Goal: Task Accomplishment & Management: Complete application form

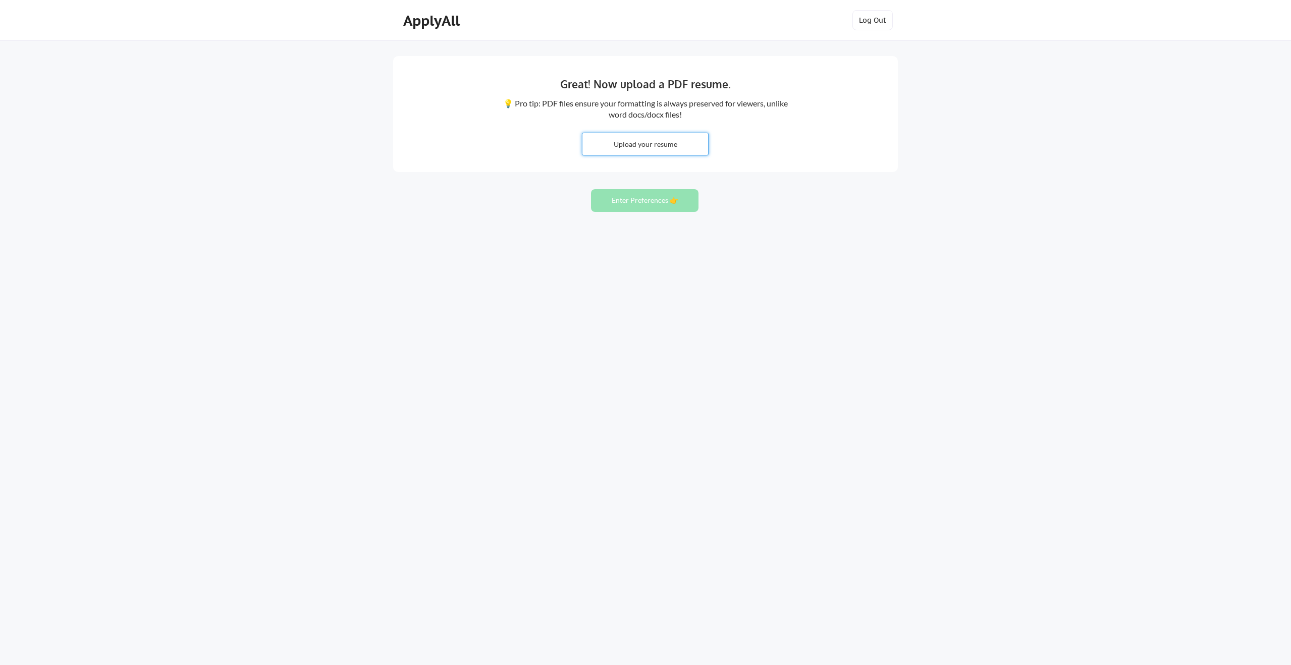
click at [638, 147] on input "file" at bounding box center [645, 144] width 126 height 22
type input "C:\fakepath\[PERSON_NAME] Surface - Resume 2025 (Digital).pdf"
click at [654, 194] on button "Enter Preferences 👉" at bounding box center [644, 200] width 107 height 23
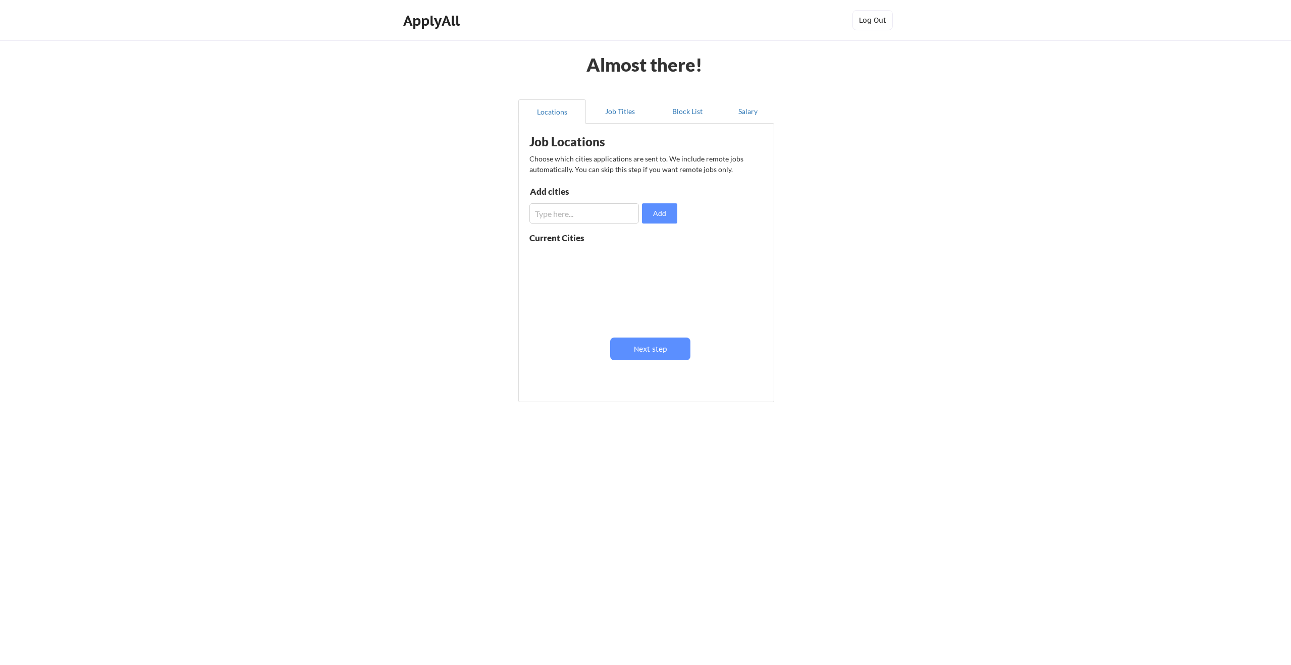
click at [569, 209] on input "input" at bounding box center [583, 213] width 109 height 20
type input "h"
type input "Houston, TX"
click at [655, 213] on button "Add" at bounding box center [659, 213] width 35 height 20
click at [642, 256] on button at bounding box center [646, 258] width 8 height 8
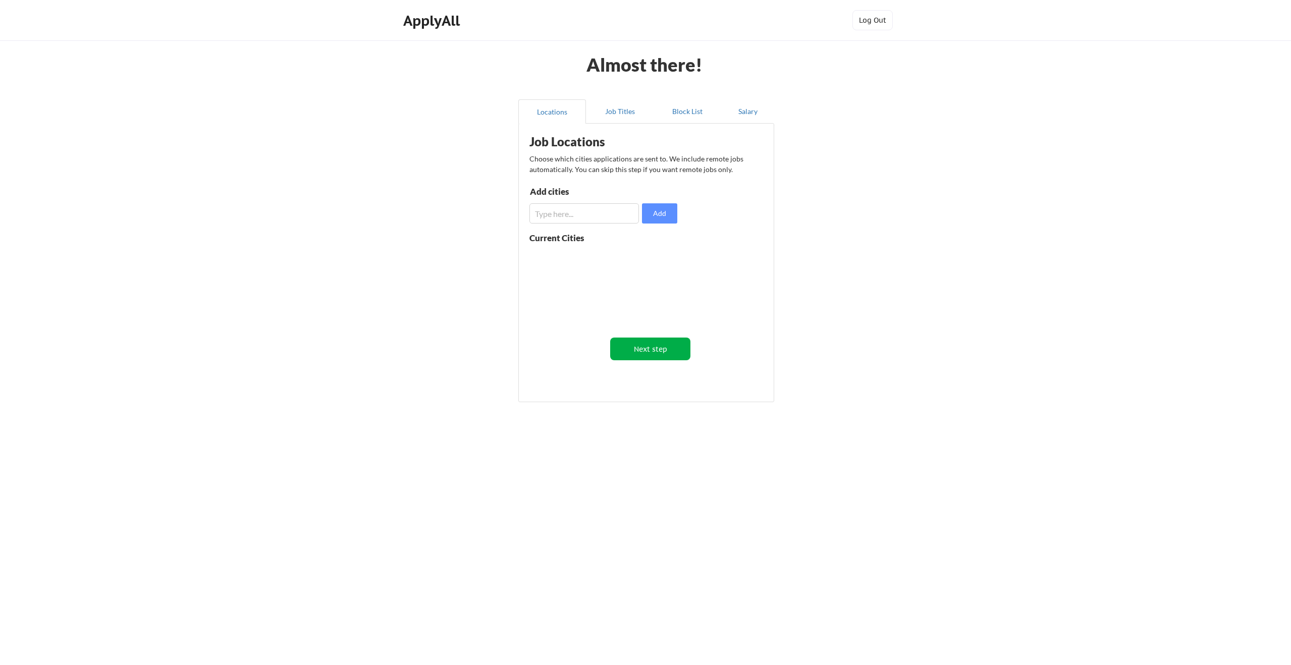
click at [653, 344] on button "Next step" at bounding box center [650, 349] width 80 height 23
click at [614, 216] on input "input" at bounding box center [585, 216] width 110 height 20
type input "UX Designer"
click at [651, 218] on button "Save" at bounding box center [660, 216] width 35 height 20
click at [704, 359] on button "Next step" at bounding box center [687, 350] width 80 height 23
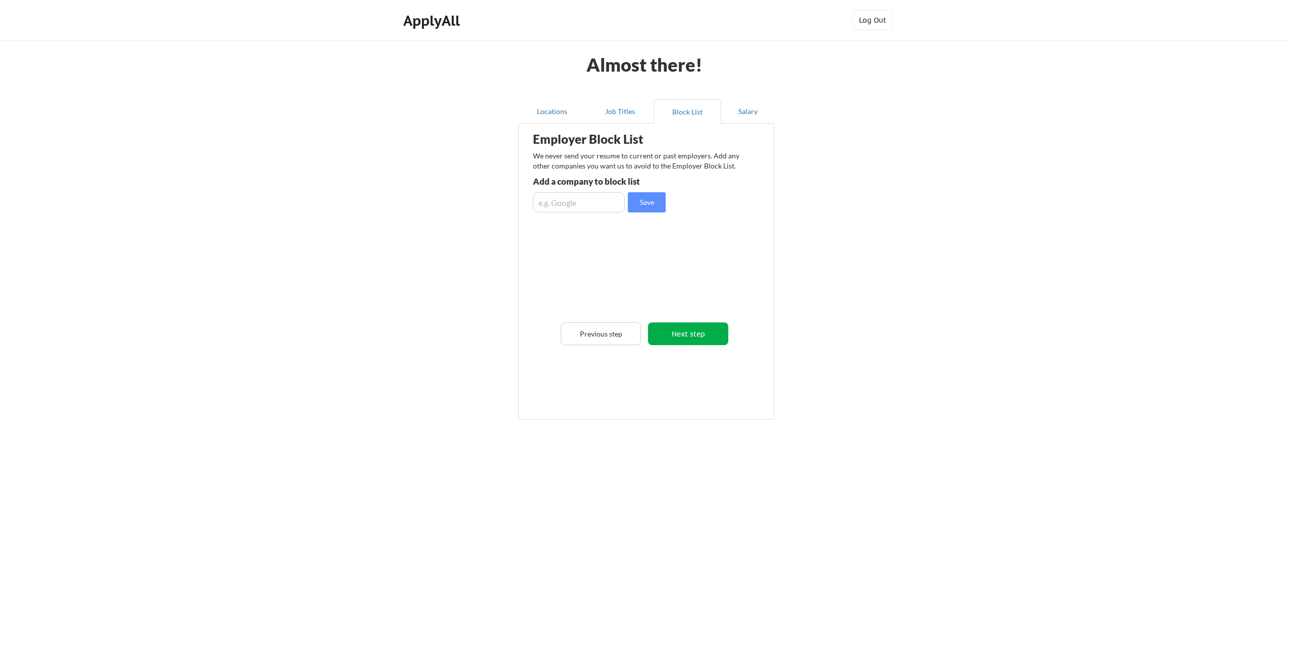
click at [681, 333] on button "Next step" at bounding box center [688, 333] width 80 height 23
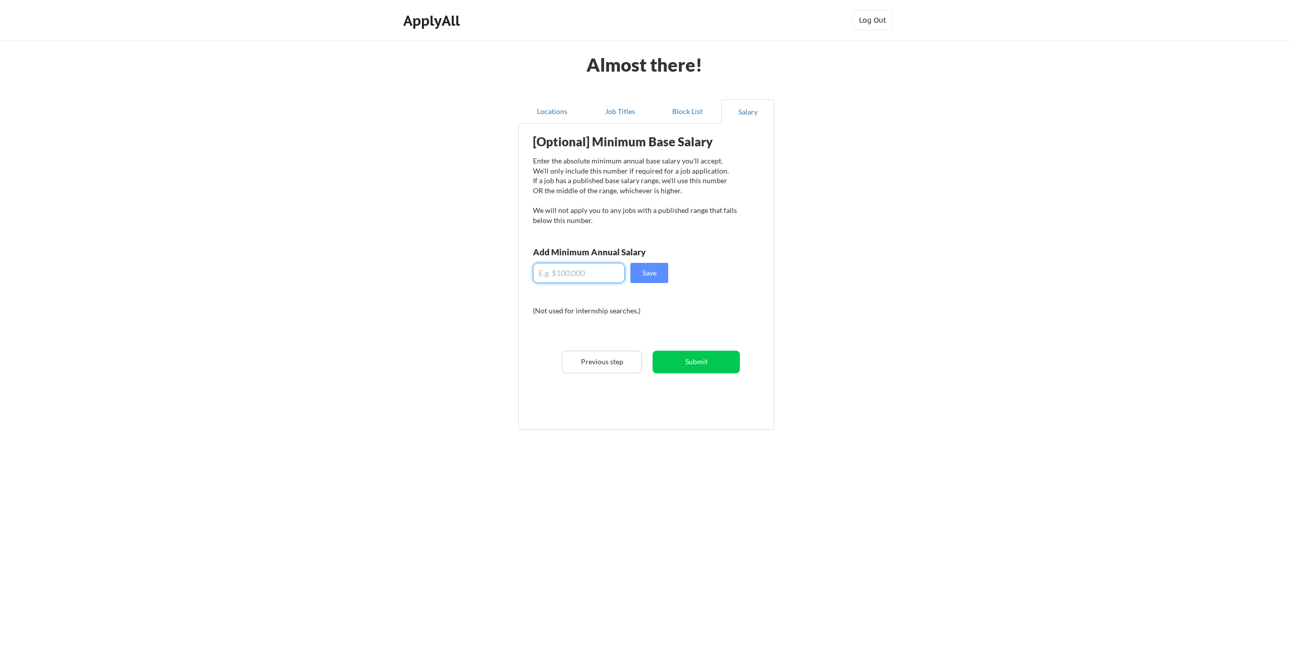
click at [584, 279] on input "input" at bounding box center [579, 273] width 92 height 20
type input "$89,700"
click at [643, 268] on button "Save" at bounding box center [649, 273] width 38 height 20
click at [700, 368] on button "Submit" at bounding box center [695, 362] width 87 height 23
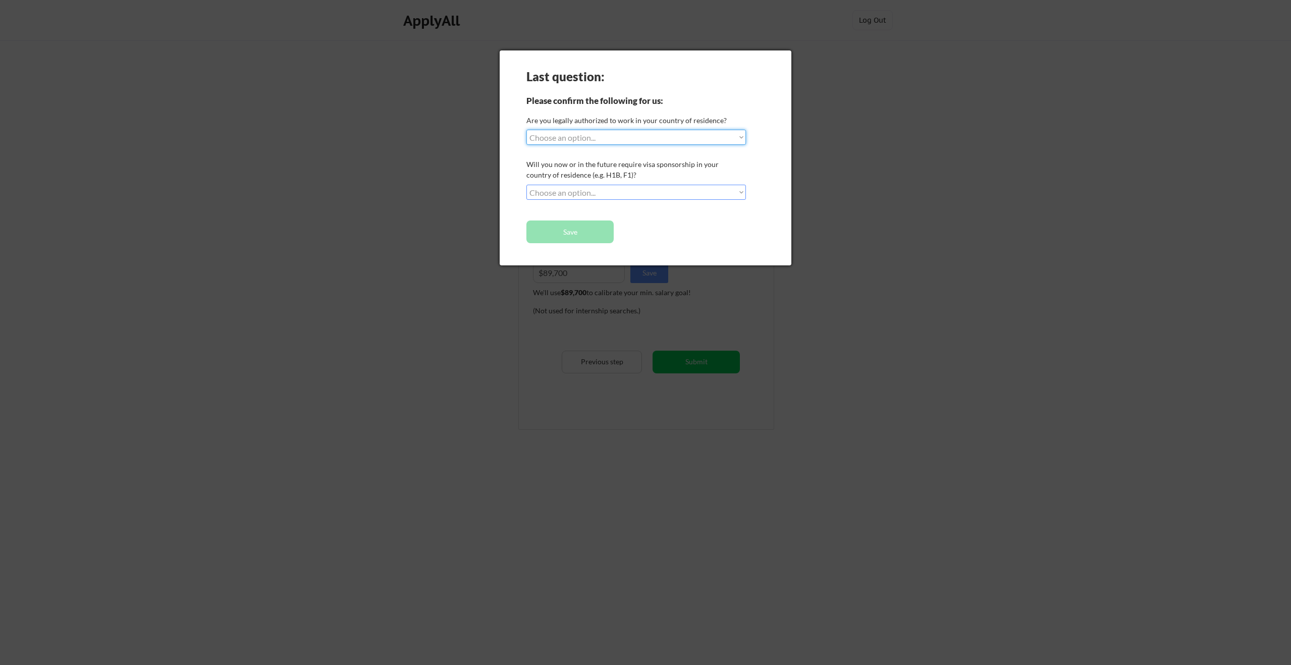
click at [570, 136] on select "Choose an option... Yes, I am a US Citizen Yes, I am a Canadian Citizen Yes, I …" at bounding box center [636, 137] width 220 height 15
select select ""yes__i_am_a_us_citizen""
click at [526, 130] on select "Choose an option... Yes, I am a US Citizen Yes, I am a Canadian Citizen Yes, I …" at bounding box center [636, 137] width 220 height 15
click at [589, 190] on select "Choose an option... No, I will not need sponsorship Yes, I will need sponsorship" at bounding box center [636, 192] width 220 height 15
select select ""no__i_will_not_need_sponsorship""
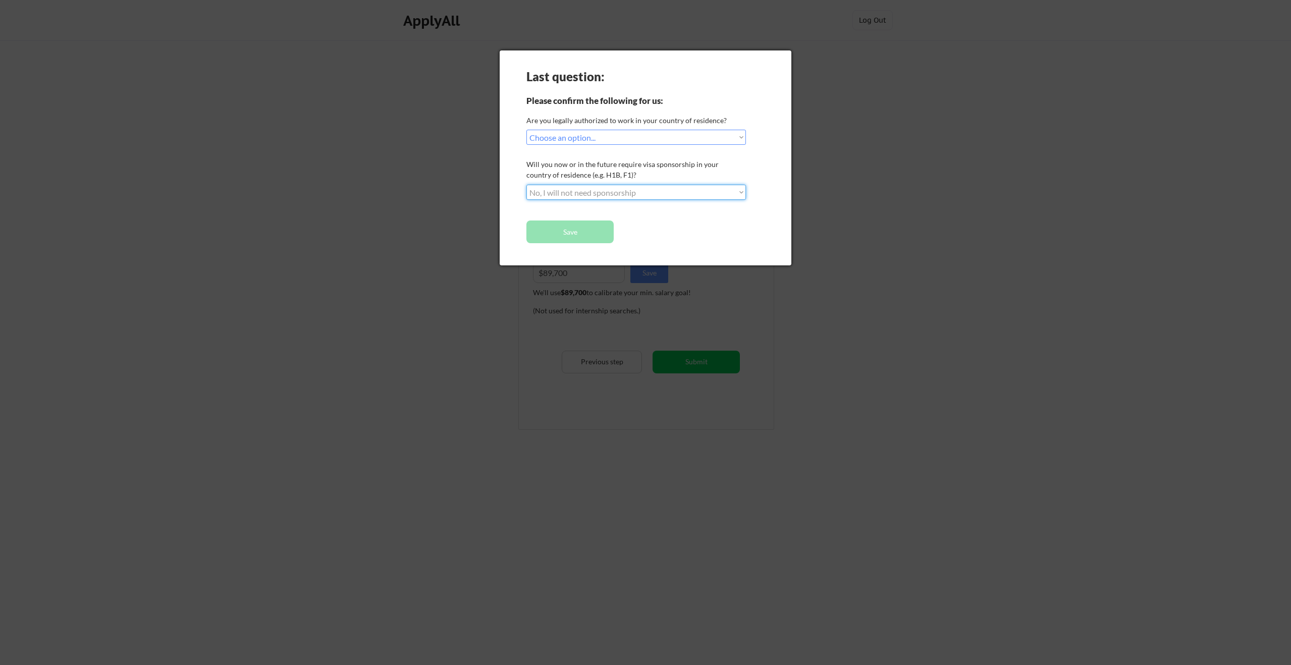
click at [526, 185] on select "Choose an option... No, I will not need sponsorship Yes, I will need sponsorship" at bounding box center [636, 192] width 220 height 15
click at [577, 229] on button "Save" at bounding box center [569, 232] width 87 height 23
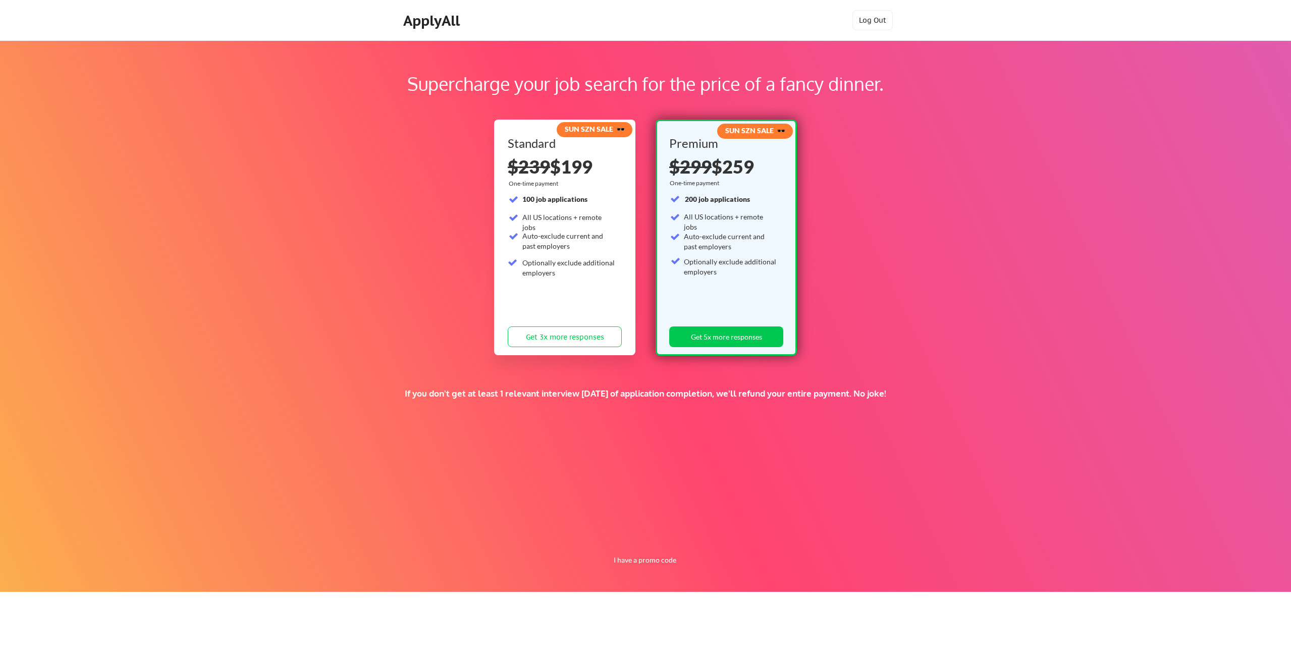
click at [454, 24] on div "ApplyAll" at bounding box center [433, 20] width 60 height 17
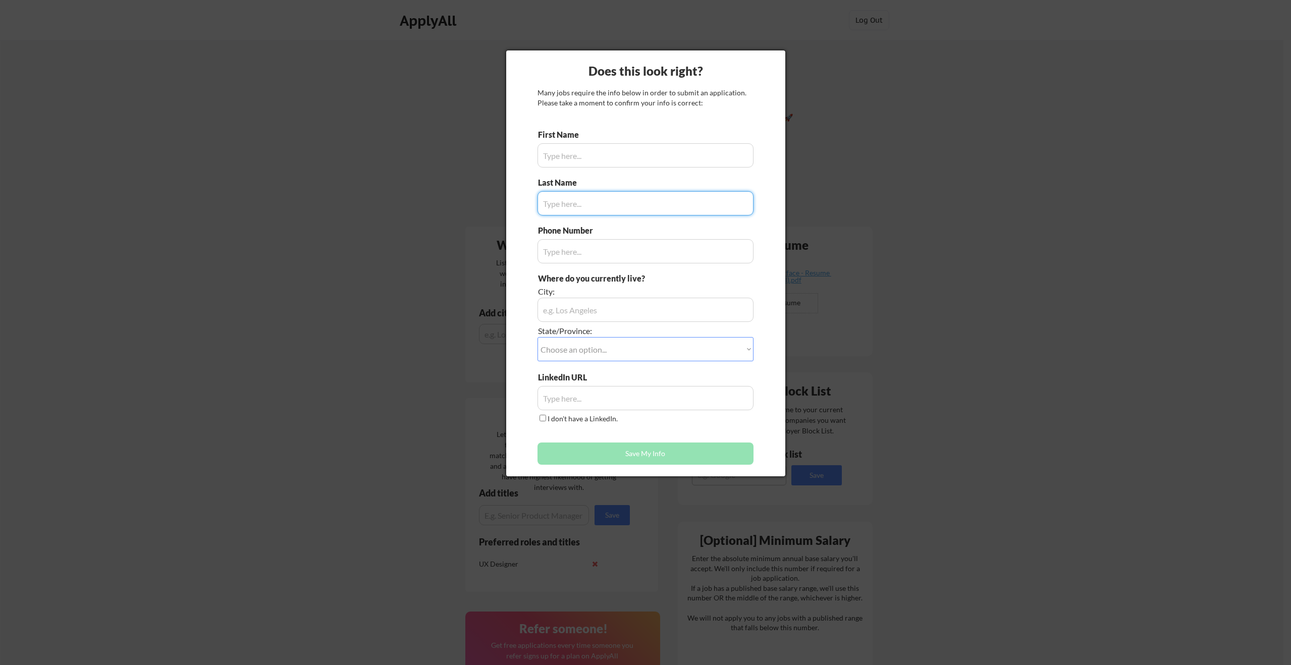
click at [586, 159] on input "input" at bounding box center [645, 155] width 216 height 24
type input "Anthony"
click at [570, 211] on input "input" at bounding box center [645, 203] width 216 height 24
type input "Surface"
click at [588, 246] on input "input" at bounding box center [645, 251] width 216 height 24
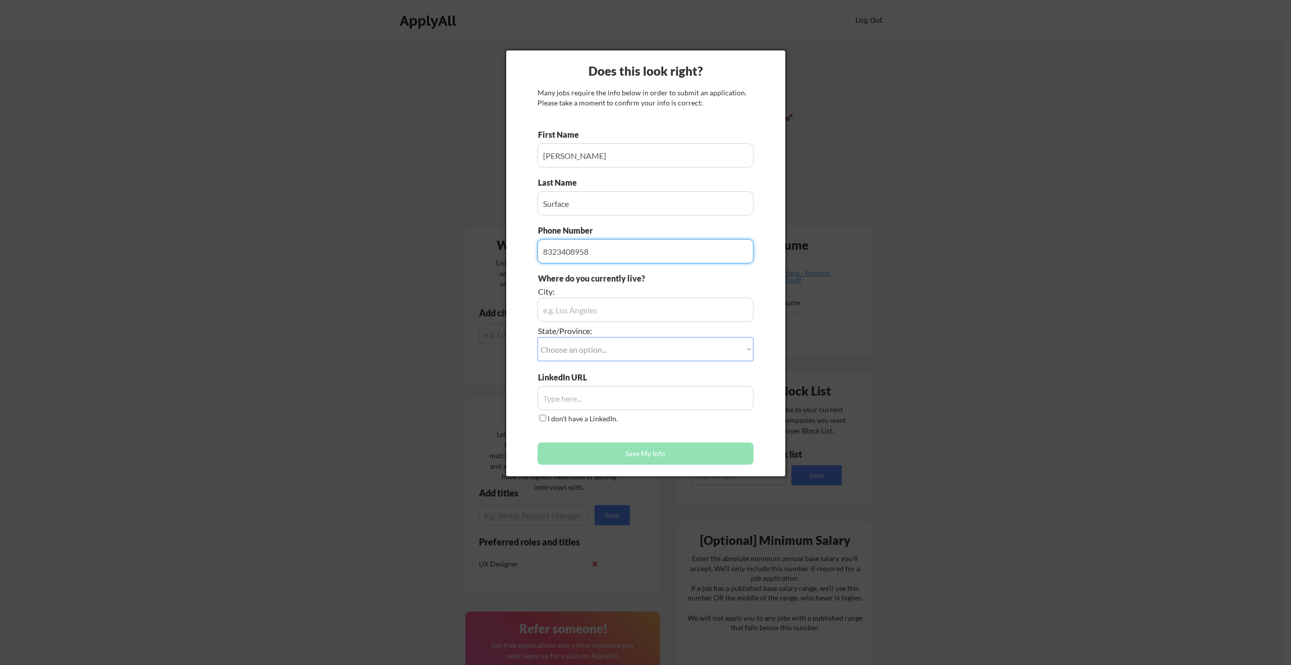
type input "8323408958"
click at [638, 311] on input "input" at bounding box center [645, 310] width 216 height 24
type input "Houston"
click at [610, 344] on select "Choose an option... Other/Not Applicable Alabama Alaska Alberta Arizona Arkansa…" at bounding box center [645, 349] width 216 height 24
select select ""Texas""
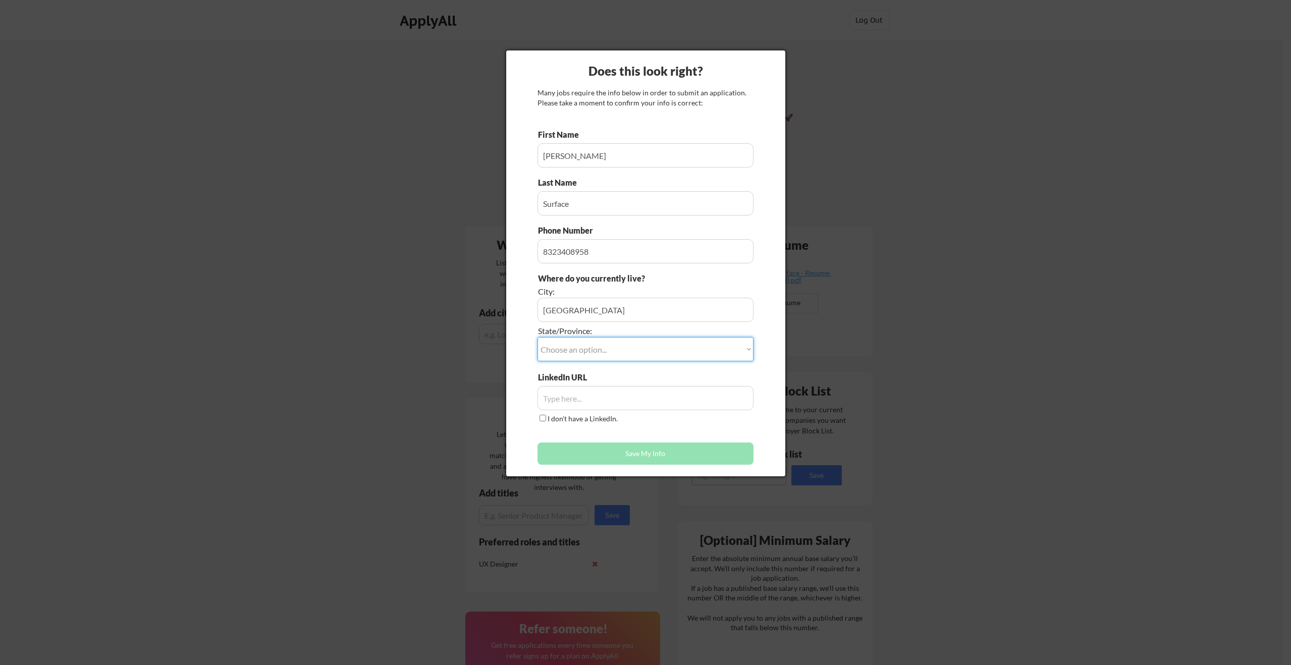
click at [537, 337] on select "Choose an option... Other/Not Applicable Alabama Alaska Alberta Arizona Arkansa…" at bounding box center [645, 349] width 216 height 24
click at [567, 395] on input "input" at bounding box center [645, 398] width 216 height 24
paste input "https://www.linkedin.com/in/anthony-surface-167746253/"
type input "https://www.linkedin.com/in/anthony-surface-167746253/"
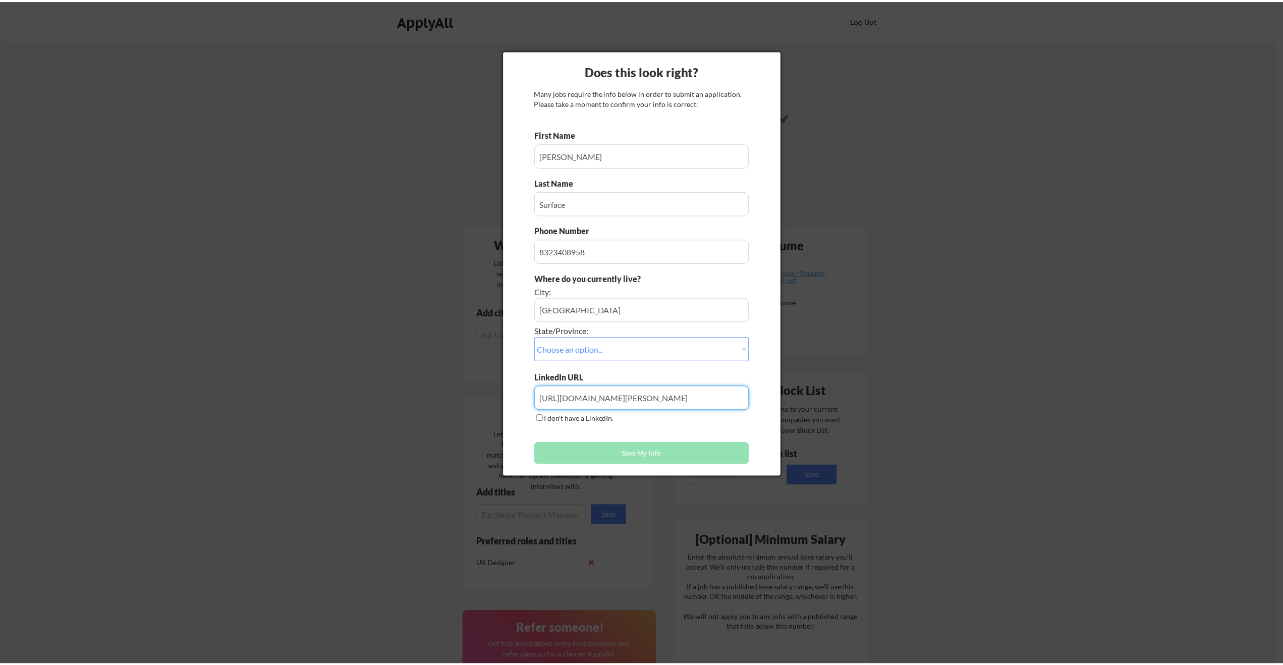
scroll to position [0, 0]
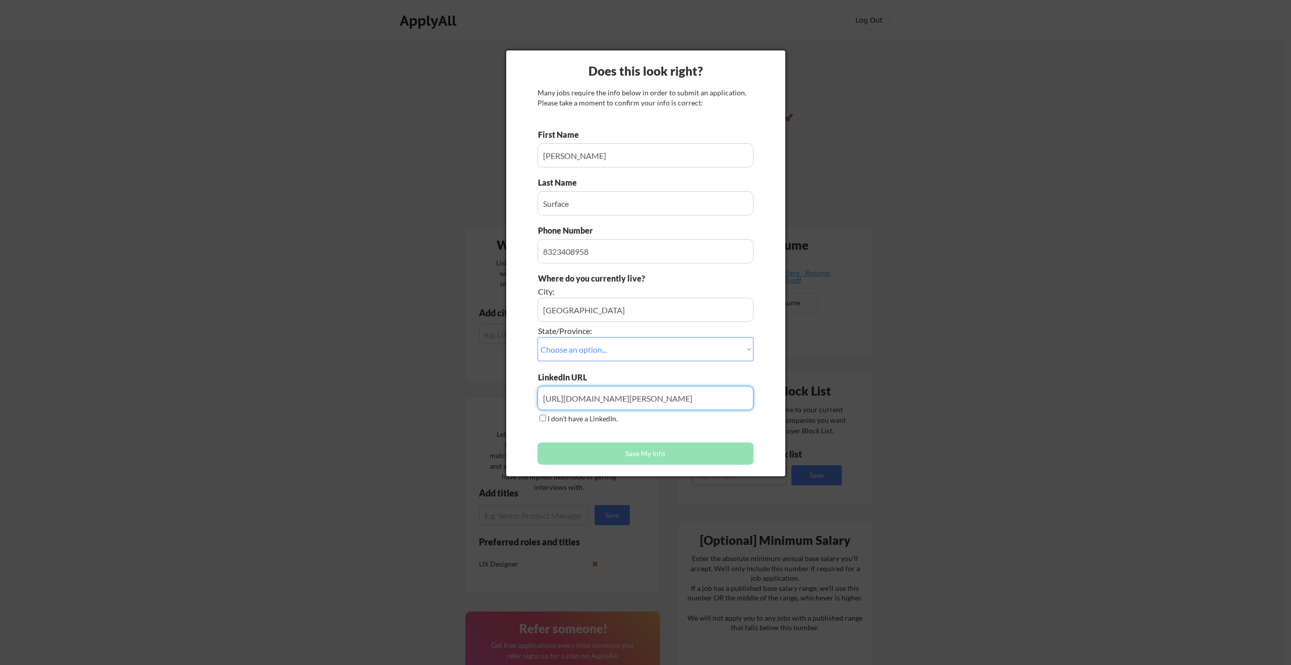
click at [723, 450] on button "Save My Info" at bounding box center [645, 454] width 216 height 22
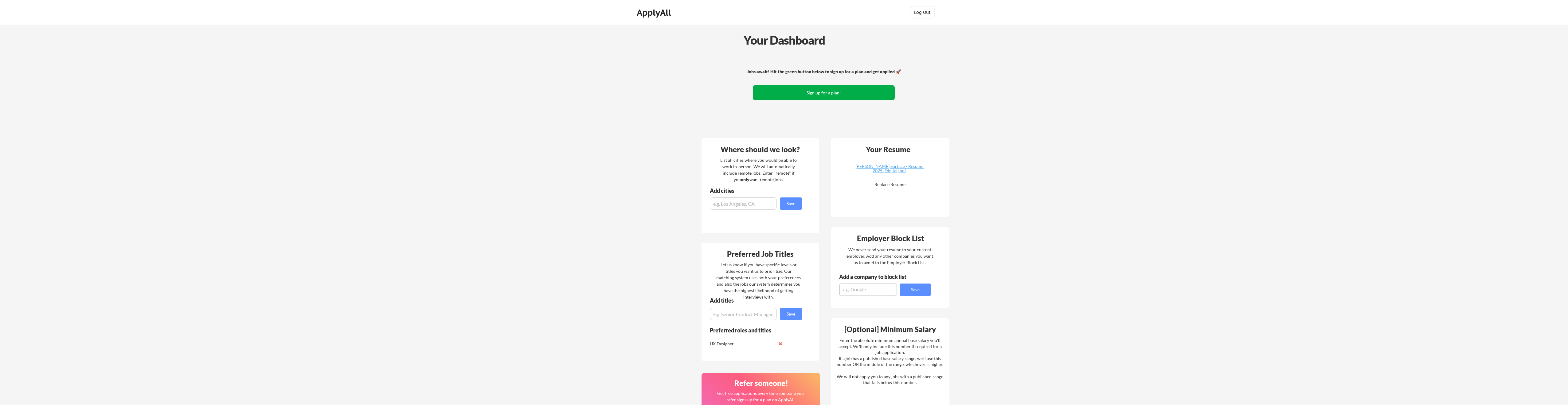
click at [781, 94] on button "Sign up for a plan!" at bounding box center [824, 93] width 142 height 15
